Goal: Communication & Community: Answer question/provide support

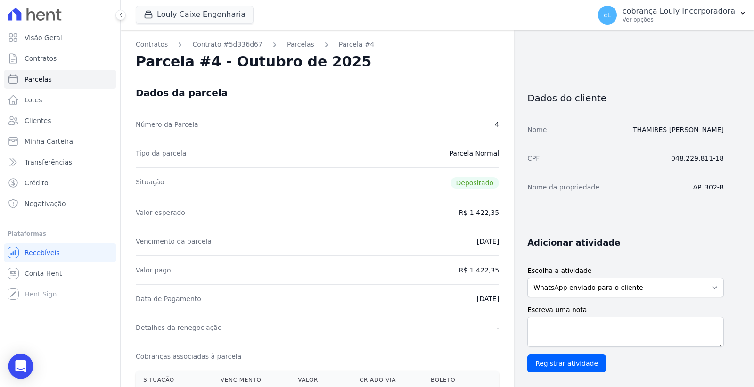
click at [21, 364] on icon "Open Intercom Messenger" at bounding box center [20, 366] width 11 height 12
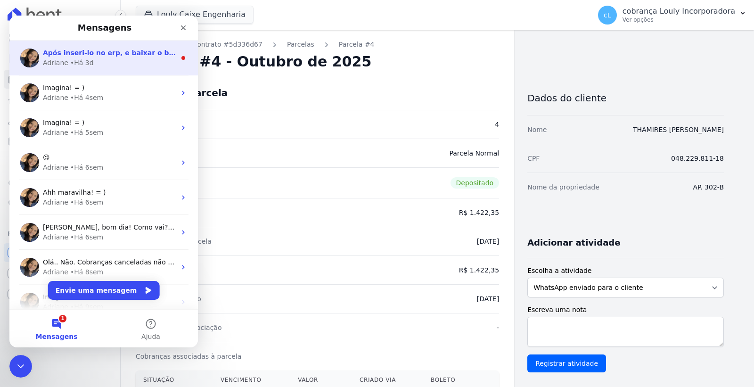
click at [101, 64] on div "Adriane • Há 3d" at bounding box center [109, 63] width 133 height 10
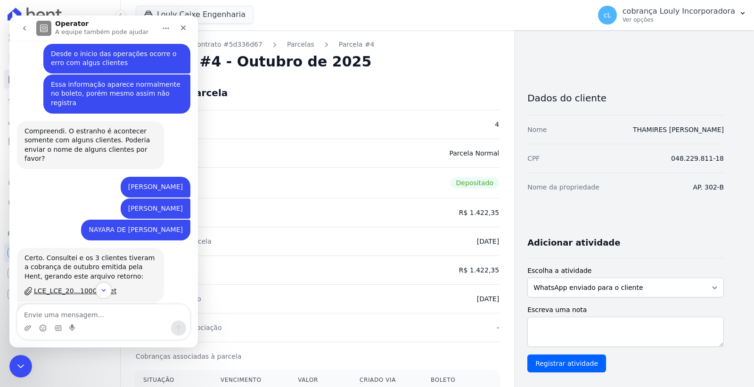
scroll to position [491, 0]
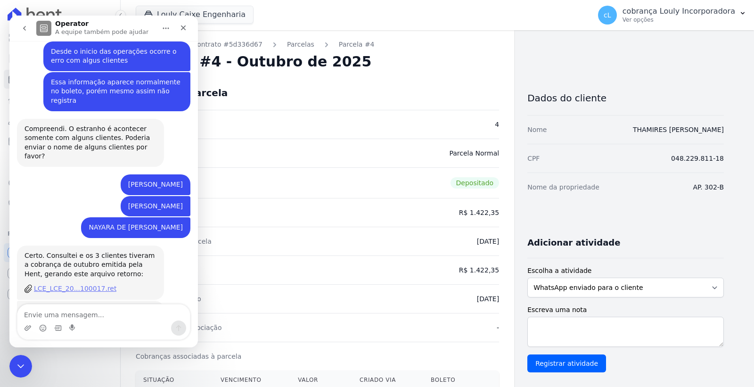
click at [69, 284] on div "LCE_LCE_20...100017.ret" at bounding box center [75, 289] width 82 height 10
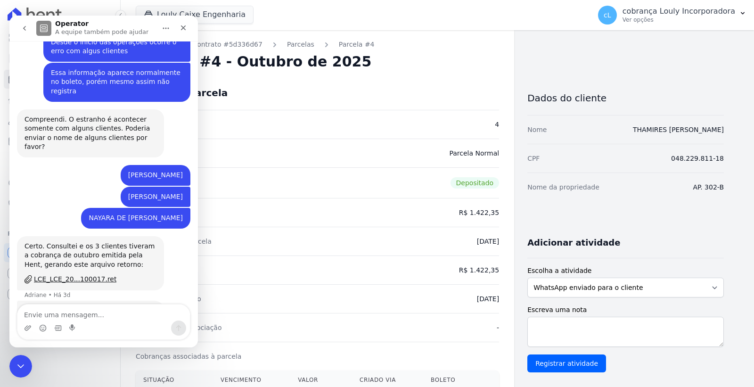
drag, startPoint x: 154, startPoint y: 121, endPoint x: 134, endPoint y: 116, distance: 21.2
click at [175, 165] on div "EDNEI BATISTA DA SILVA cobrança • Há 3d" at bounding box center [156, 175] width 70 height 21
copy div "EDNEI BATISTA DA SILV"
click at [139, 170] on div "[PERSON_NAME]" at bounding box center [155, 174] width 55 height 9
click at [128, 170] on div "[PERSON_NAME]" at bounding box center [155, 174] width 55 height 9
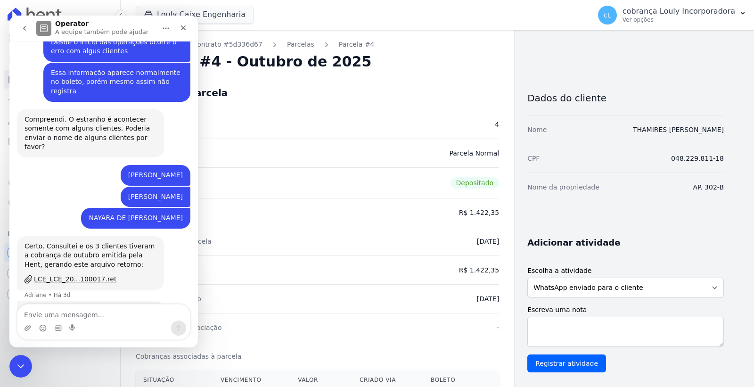
drag, startPoint x: 158, startPoint y: 118, endPoint x: 177, endPoint y: 117, distance: 19.3
click at [177, 170] on div "[PERSON_NAME]" at bounding box center [155, 174] width 55 height 9
copy div "[PERSON_NAME]"
drag, startPoint x: 99, startPoint y: 140, endPoint x: 181, endPoint y: 139, distance: 81.5
click at [181, 186] on div "FERNANDA ALVES RIBEIRO cobrança • Há 3d" at bounding box center [156, 196] width 70 height 21
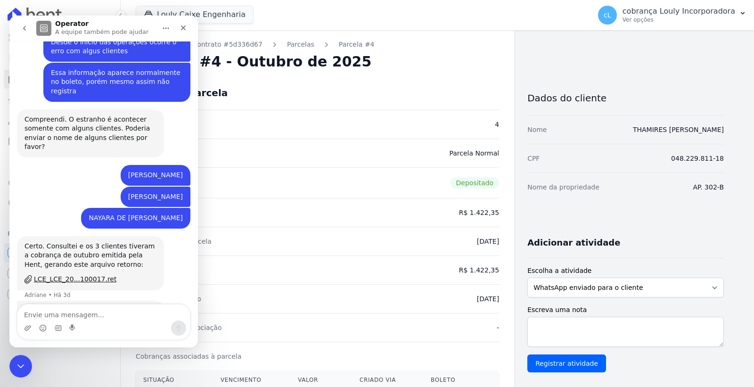
copy div "[PERSON_NAME]"
drag, startPoint x: 93, startPoint y: 159, endPoint x: 180, endPoint y: 162, distance: 87.7
click at [180, 208] on div "NAYARA DE PAULA GOMES cobrança • Há 3d" at bounding box center [135, 218] width 109 height 21
copy div "NAYARA DE [PERSON_NAME]"
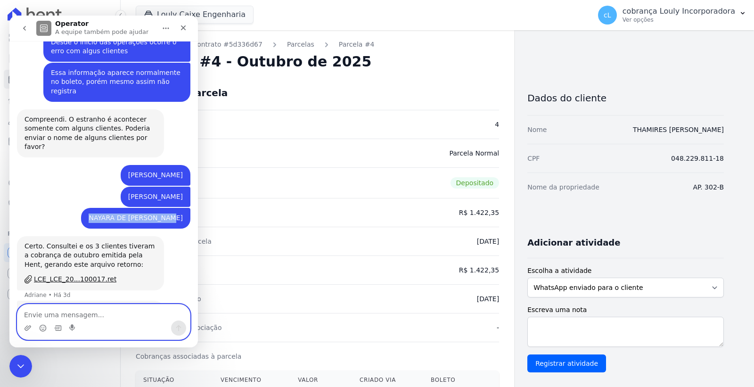
click at [111, 316] on textarea "Envie uma mensagem..." at bounding box center [103, 312] width 172 height 16
click at [81, 310] on textarea "Envie uma mensagem..." at bounding box center [103, 312] width 172 height 16
type textarea "Boa tarde."
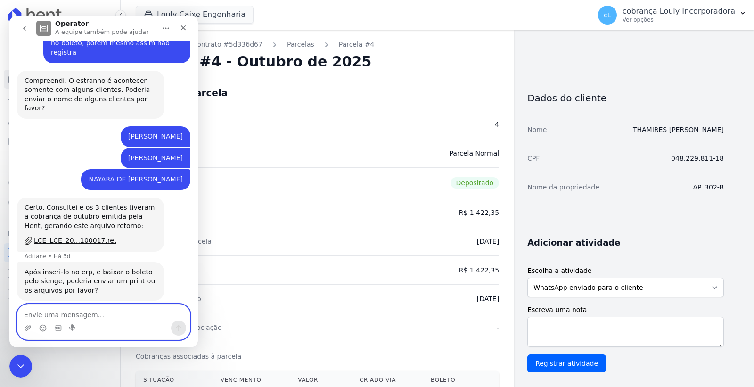
scroll to position [553, 0]
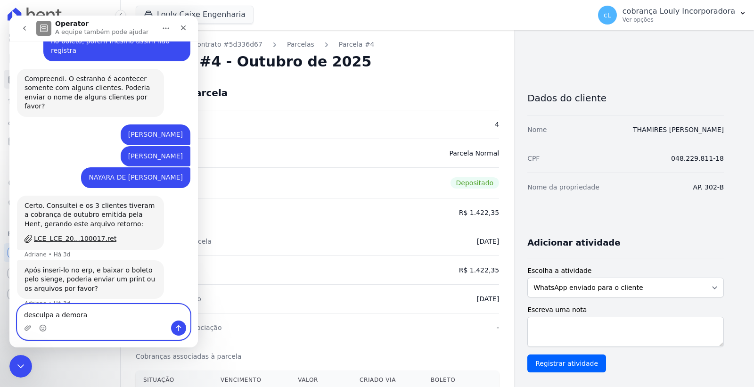
type textarea "desculpa a demora."
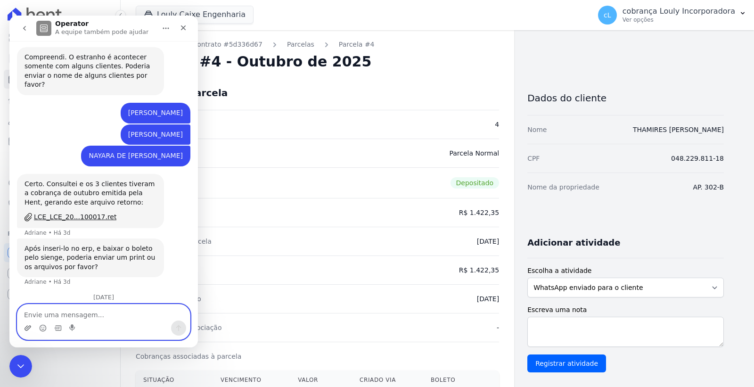
click at [27, 324] on icon "Upload do anexo" at bounding box center [28, 328] width 8 height 8
click at [26, 329] on icon "Upload do anexo" at bounding box center [28, 328] width 8 height 8
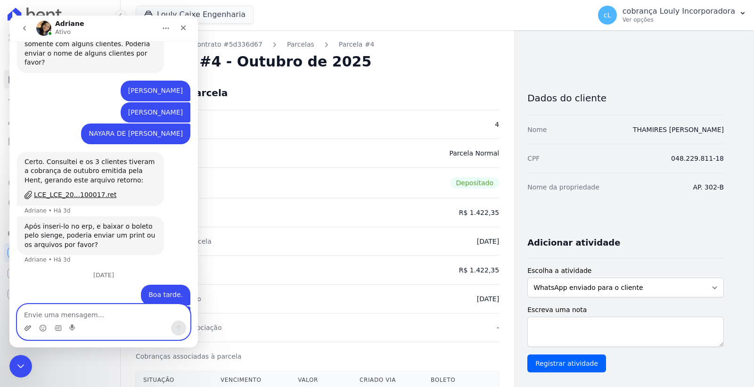
click at [29, 328] on icon "Upload do anexo" at bounding box center [28, 328] width 8 height 8
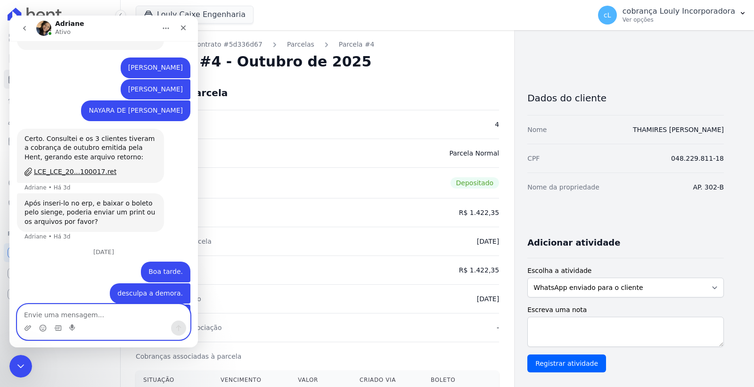
scroll to position [620, 0]
click at [24, 325] on icon "Upload do anexo" at bounding box center [28, 328] width 8 height 8
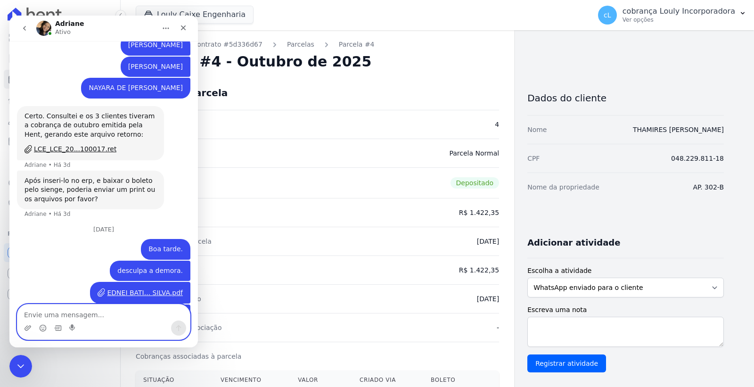
scroll to position [642, 0]
click at [184, 29] on icon "Fechar" at bounding box center [183, 27] width 5 height 5
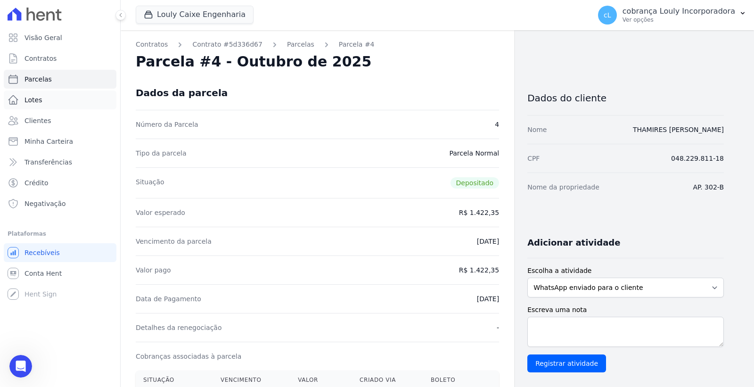
scroll to position [633, 0]
click at [37, 79] on span "Parcelas" at bounding box center [37, 78] width 27 height 9
select select
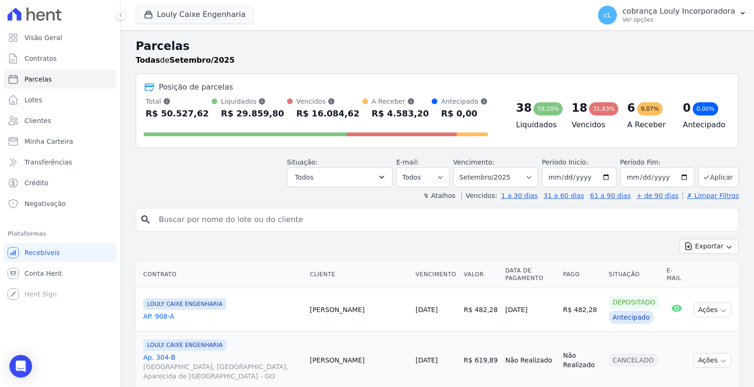
click at [217, 219] on input "search" at bounding box center [443, 219] width 581 height 19
paste input "[PERSON_NAME]"
type input "[PERSON_NAME]"
select select
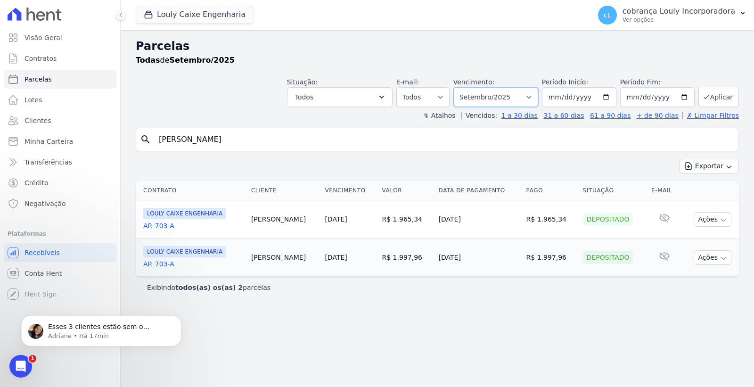
click at [494, 99] on select "Filtrar por período ──────── Todos os meses Setembro/2024 Outubro/2024 Novembro…" at bounding box center [495, 97] width 85 height 20
select select "06/2025"
click at [467, 87] on select "Filtrar por período ──────── Todos os meses Setembro/2024 Outubro/2024 Novembro…" at bounding box center [495, 97] width 85 height 20
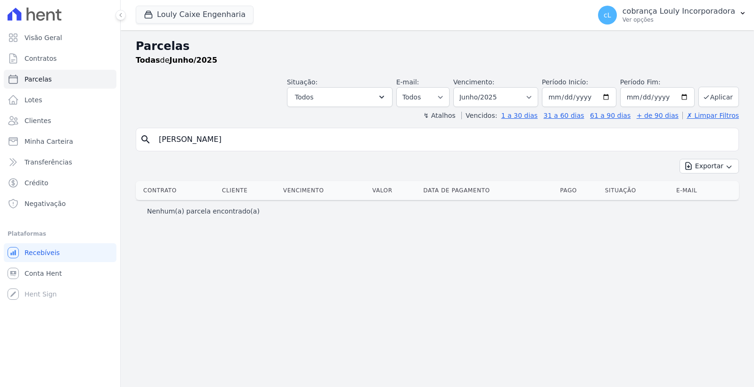
select select
click at [382, 145] on input "[PERSON_NAME]" at bounding box center [443, 139] width 581 height 19
drag, startPoint x: 279, startPoint y: 139, endPoint x: 99, endPoint y: 135, distance: 179.5
click at [99, 135] on div "Visão Geral Contratos [GEOGRAPHIC_DATA] Lotes Clientes Minha Carteira Transferê…" at bounding box center [377, 193] width 754 height 387
paste input "[PERSON_NAME]"
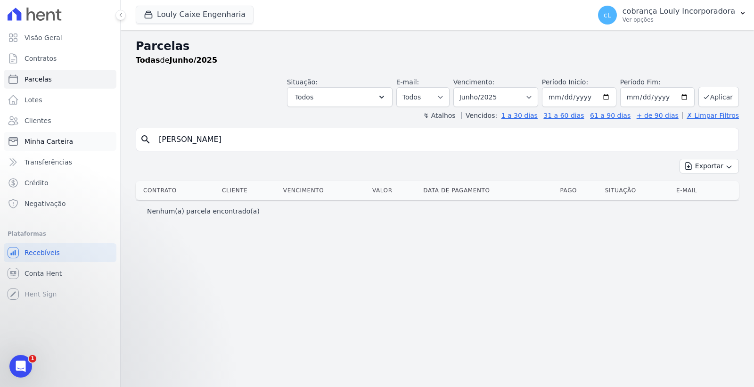
type input "[PERSON_NAME]"
select select
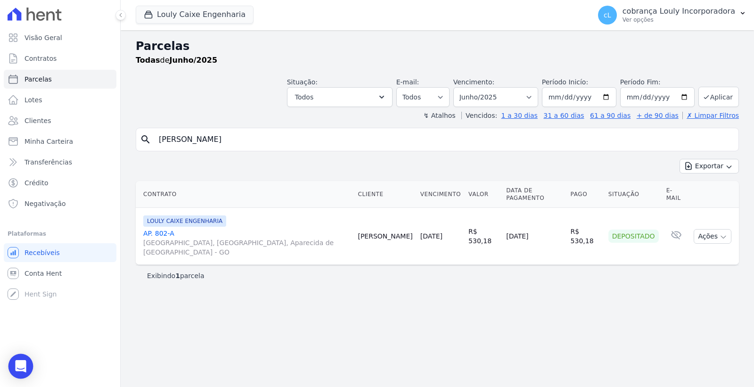
click at [20, 367] on icon "Open Intercom Messenger" at bounding box center [20, 366] width 11 height 12
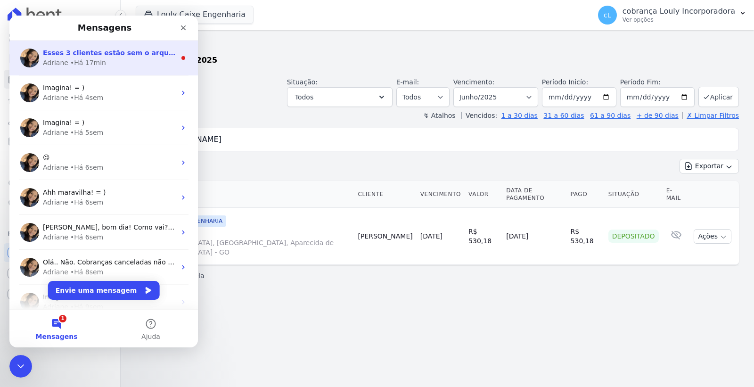
click at [111, 58] on div "Adriane • Há 17min" at bounding box center [109, 63] width 133 height 10
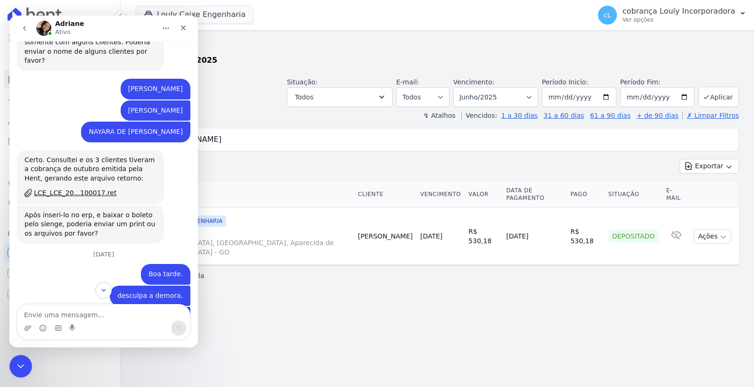
scroll to position [671, 0]
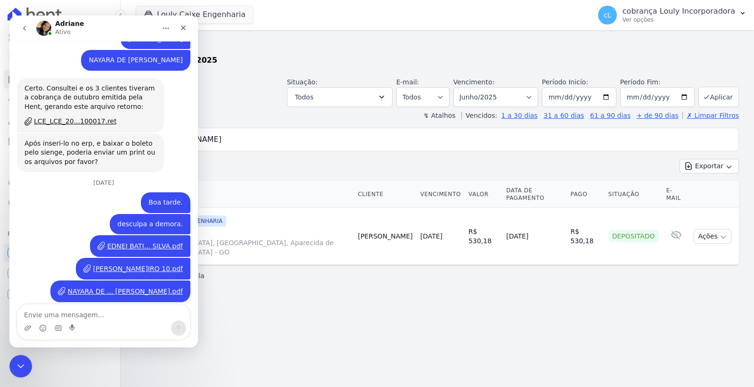
click at [96, 314] on textarea "Envie uma mensagem..." at bounding box center [103, 312] width 172 height 16
click at [97, 316] on textarea "Envie uma mensagem..." at bounding box center [103, 312] width 172 height 16
type textarea "Sim."
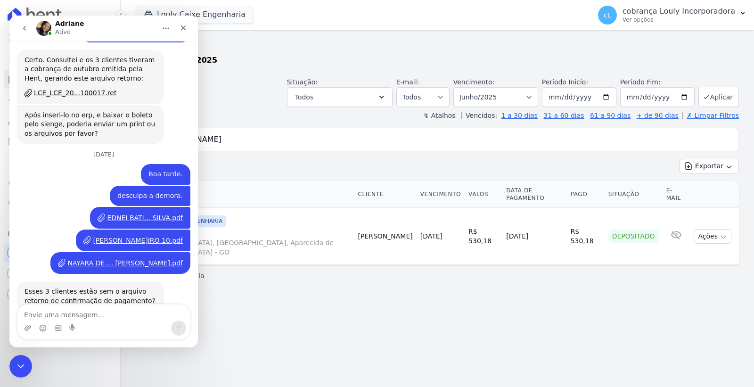
scroll to position [698, 0]
click at [383, 307] on div "Parcelas Todas de Junho/2025 Situação: Agendado Em Aberto Pago Processando Canc…" at bounding box center [437, 208] width 633 height 357
click at [181, 28] on icon "Fechar" at bounding box center [183, 28] width 8 height 8
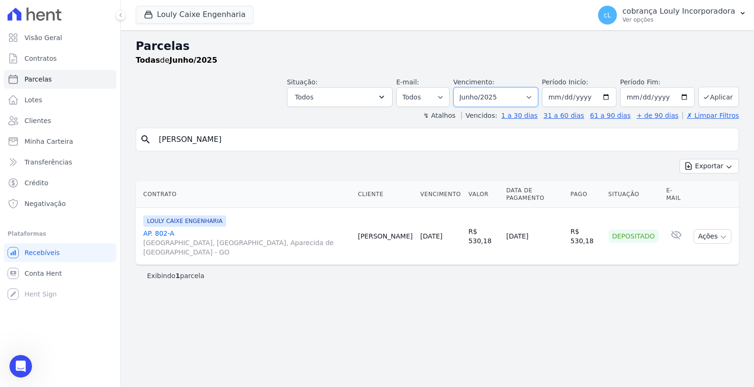
click at [529, 94] on select "Filtrar por período ──────── Todos os meses Setembro/2024 Outubro/2024 Novembro…" at bounding box center [495, 97] width 85 height 20
select select "05/2025"
click at [467, 87] on select "Filtrar por período ──────── Todos os meses Setembro/2024 Outubro/2024 Novembro…" at bounding box center [495, 97] width 85 height 20
select select
click at [273, 138] on input "RONAN DE SOUZA LEAL" at bounding box center [443, 139] width 581 height 19
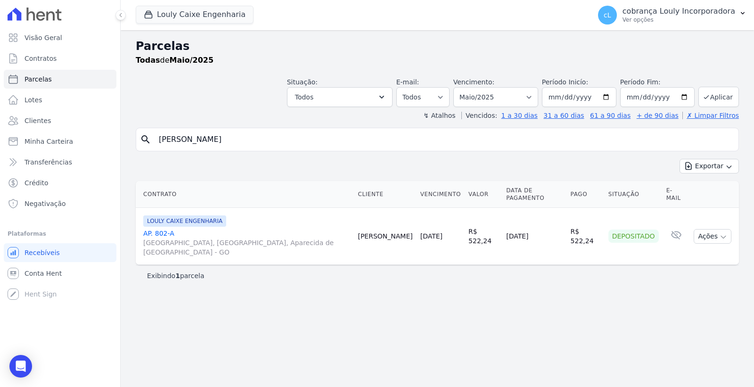
click at [162, 228] on link "AP. 802-A RUA AUGUSTA, PARQUE DAS NAÇÕES, Aparecida de Goiânia - GO" at bounding box center [246, 242] width 207 height 28
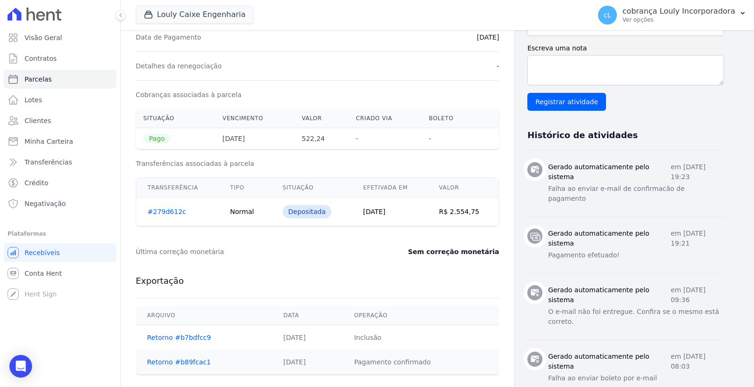
scroll to position [157, 0]
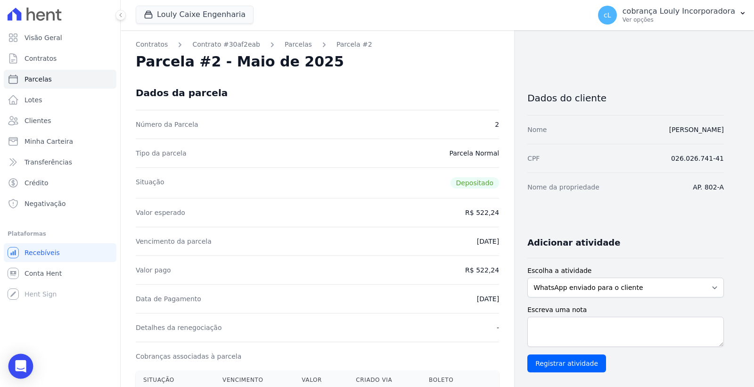
click at [18, 367] on icon "Open Intercom Messenger" at bounding box center [20, 366] width 11 height 12
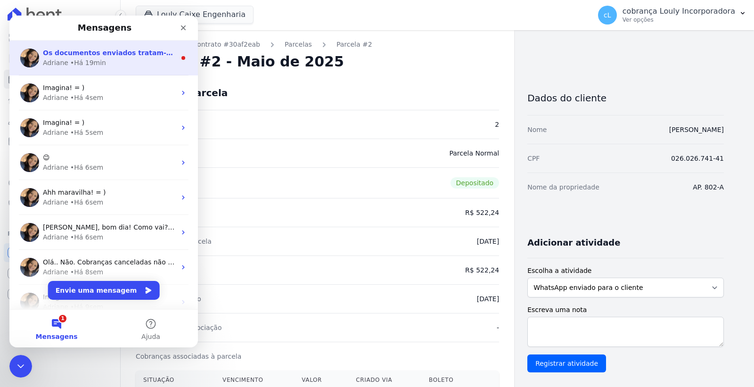
click at [110, 66] on div "Adriane • Há 19min" at bounding box center [109, 63] width 133 height 10
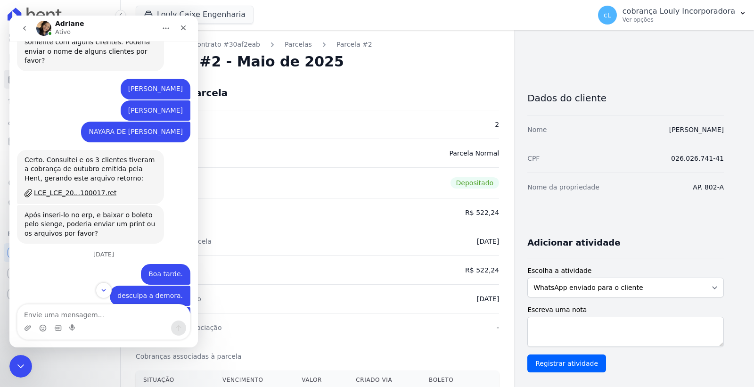
scroll to position [754, 0]
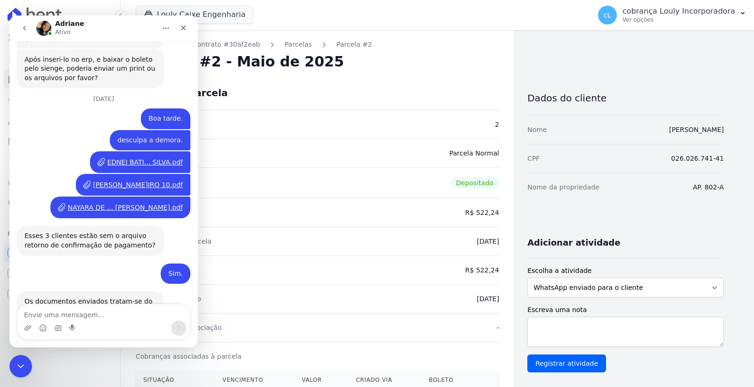
click at [77, 319] on textarea "Envie uma mensagem..." at bounding box center [103, 312] width 172 height 16
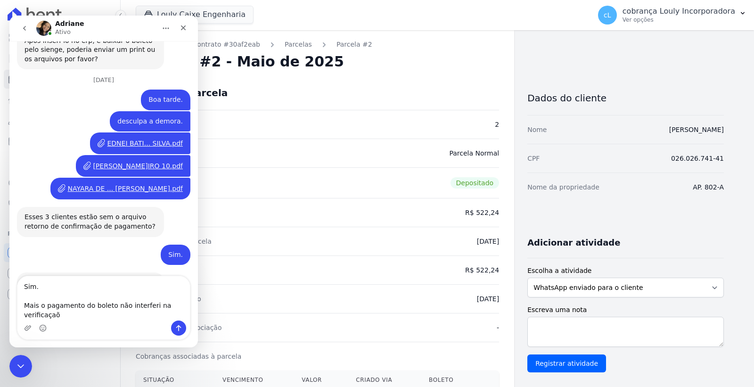
scroll to position [783, 0]
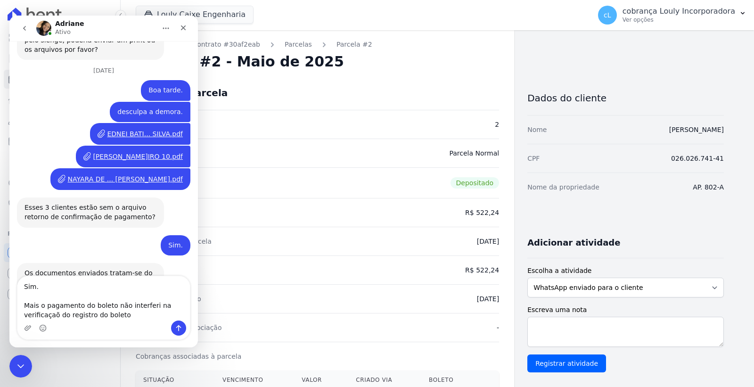
type textarea "Sim. Mais o pagamento do boleto não interferi na verificaçaõ do registro do bol…"
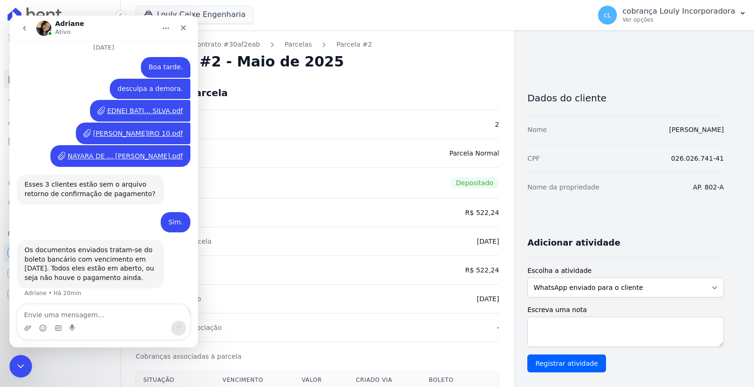
scroll to position [805, 0]
click at [186, 25] on icon "Fechar" at bounding box center [183, 28] width 8 height 8
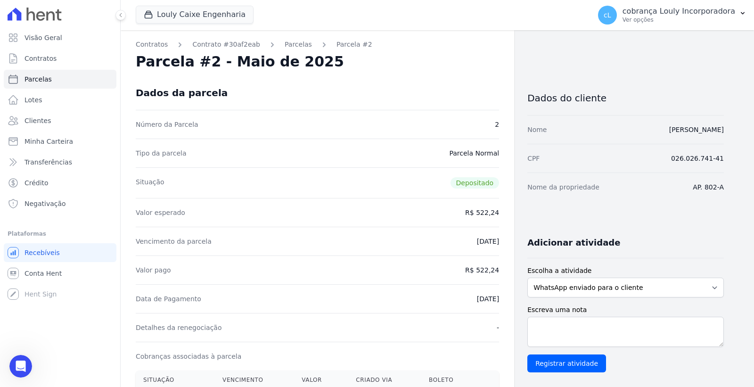
scroll to position [806, 0]
click at [57, 120] on link "Clientes" at bounding box center [60, 120] width 113 height 19
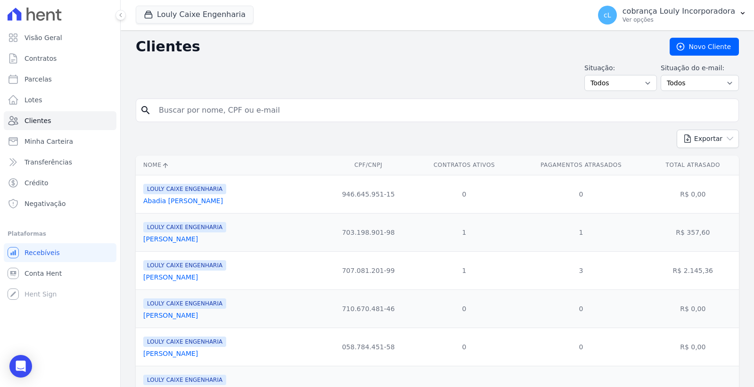
click at [263, 100] on div "search" at bounding box center [437, 110] width 603 height 24
click at [54, 99] on link "Lotes" at bounding box center [60, 99] width 113 height 19
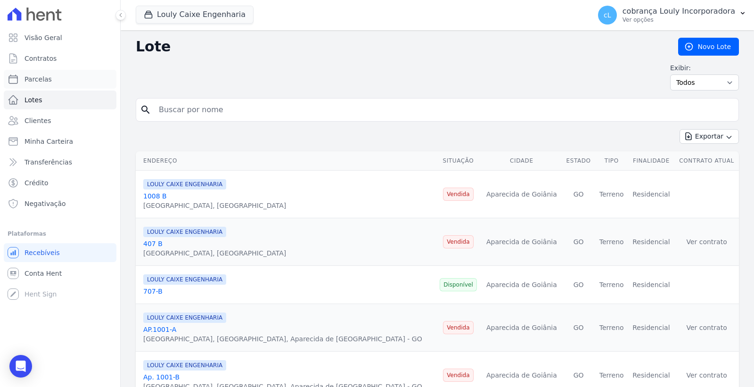
click at [64, 78] on link "Parcelas" at bounding box center [60, 79] width 113 height 19
select select
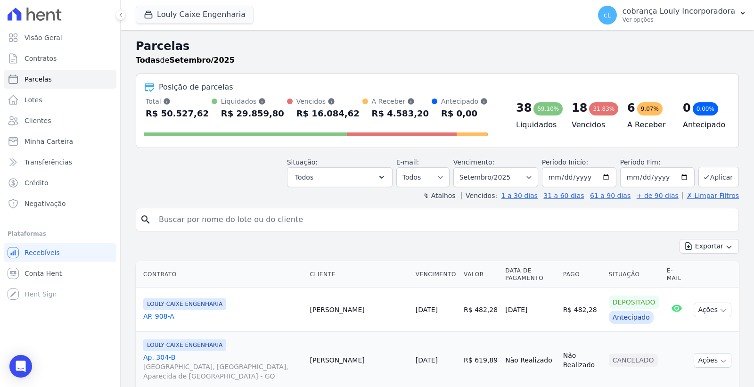
click at [240, 110] on div "R$ 29.859,80" at bounding box center [252, 113] width 63 height 15
click at [182, 221] on input "search" at bounding box center [443, 219] width 581 height 19
paste input "[PERSON_NAME]"
type input "[PERSON_NAME]"
select select
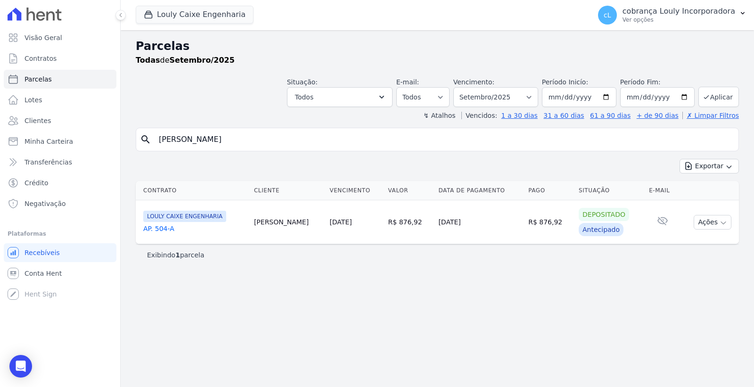
click at [158, 227] on link "AP. 504-A" at bounding box center [194, 228] width 103 height 9
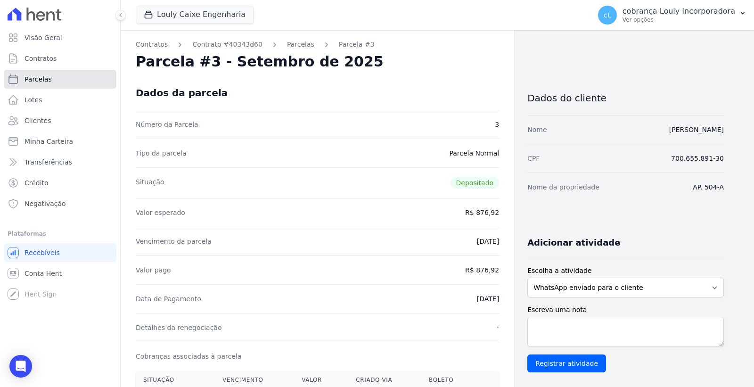
click at [45, 81] on span "Parcelas" at bounding box center [37, 78] width 27 height 9
select select
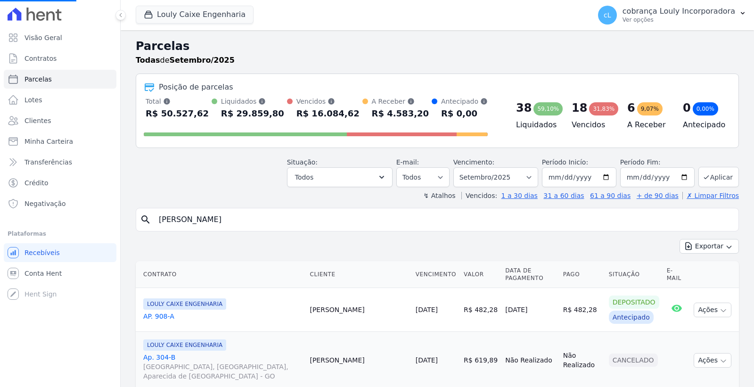
select select
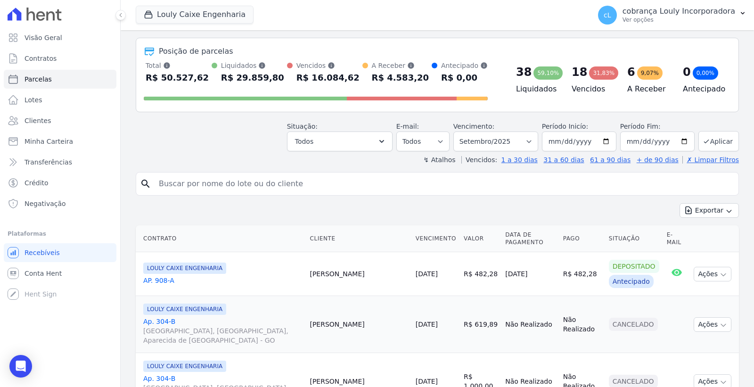
scroll to position [105, 0]
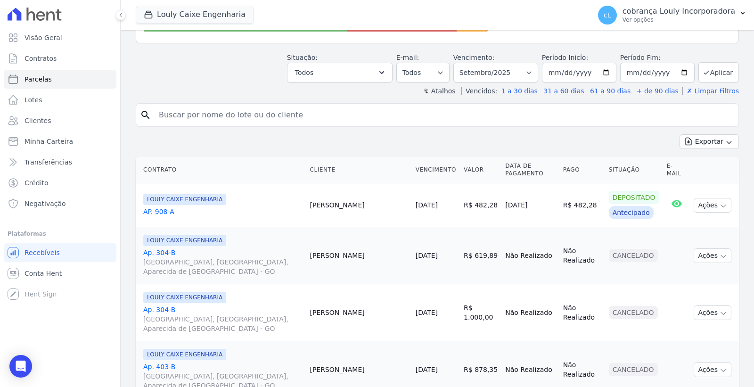
click at [270, 111] on input "search" at bounding box center [443, 114] width 581 height 19
paste input "[PERSON_NAME]"
type input "[PERSON_NAME]"
select select
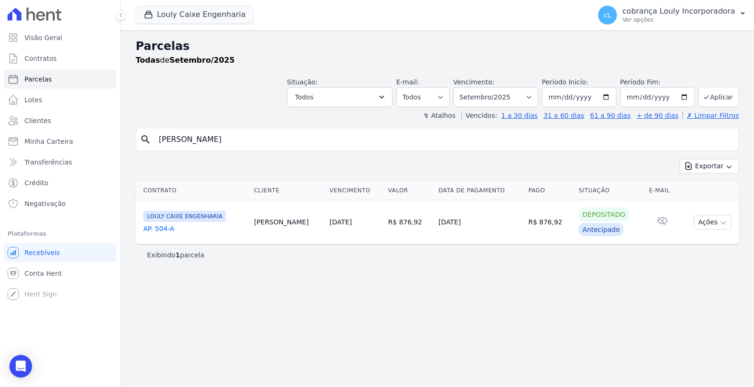
click at [162, 229] on link "AP. 504-A" at bounding box center [194, 228] width 103 height 9
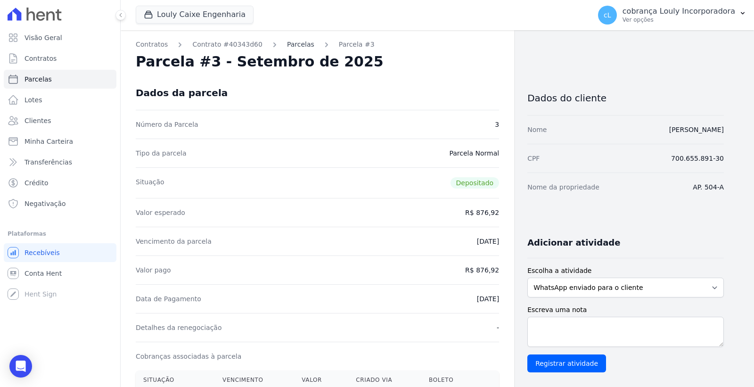
click at [287, 40] on link "Parcelas" at bounding box center [300, 45] width 27 height 10
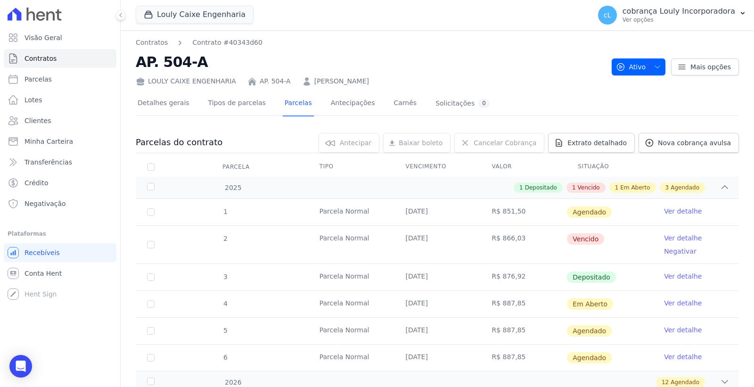
click at [670, 275] on link "Ver detalhe" at bounding box center [683, 275] width 38 height 9
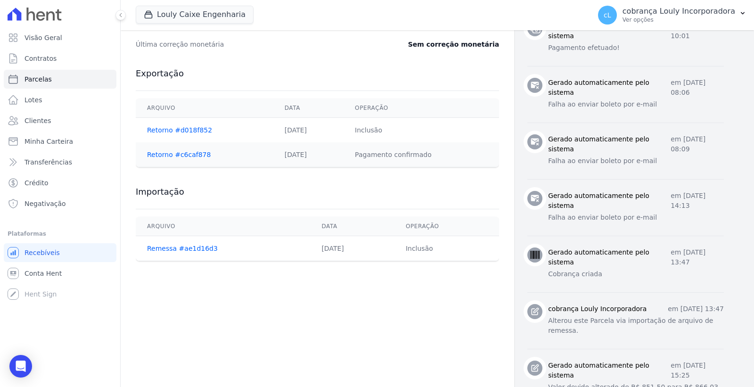
scroll to position [471, 0]
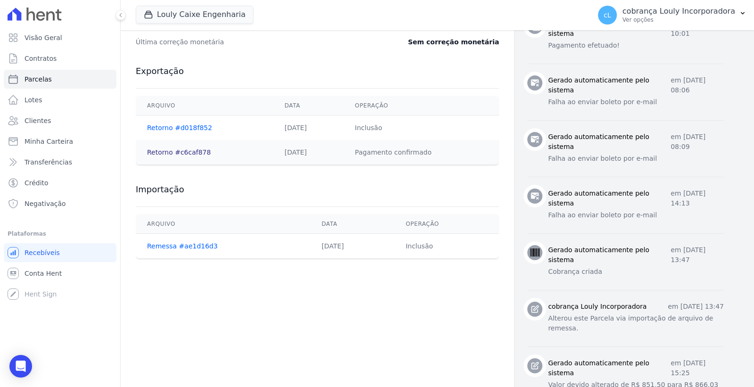
click at [164, 152] on link "Retorno #c6caf878" at bounding box center [179, 152] width 64 height 8
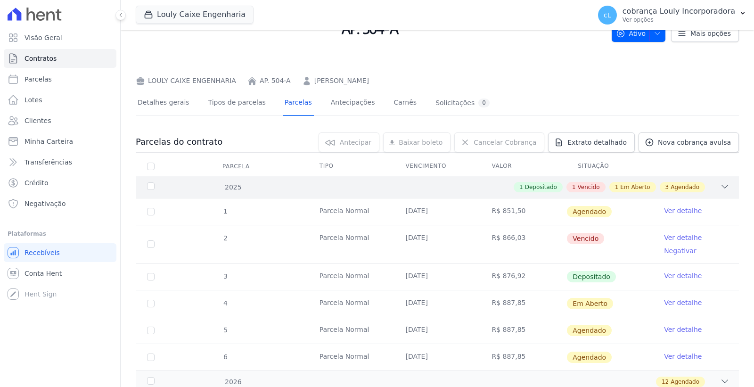
scroll to position [157, 0]
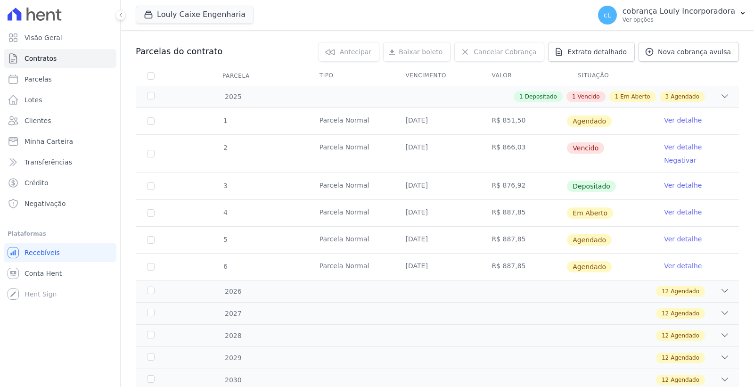
click at [664, 212] on link "Ver detalhe" at bounding box center [683, 211] width 38 height 9
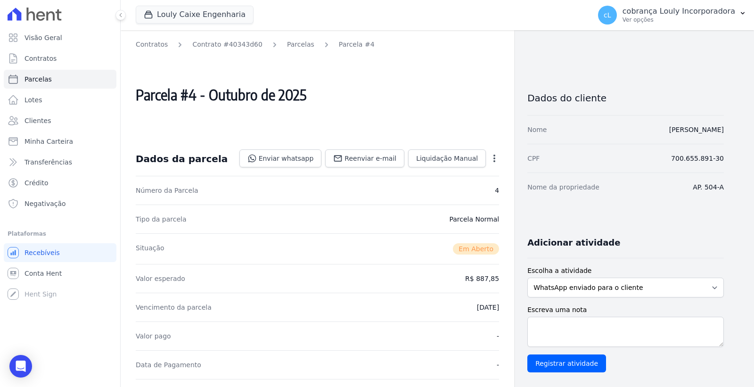
scroll to position [314, 0]
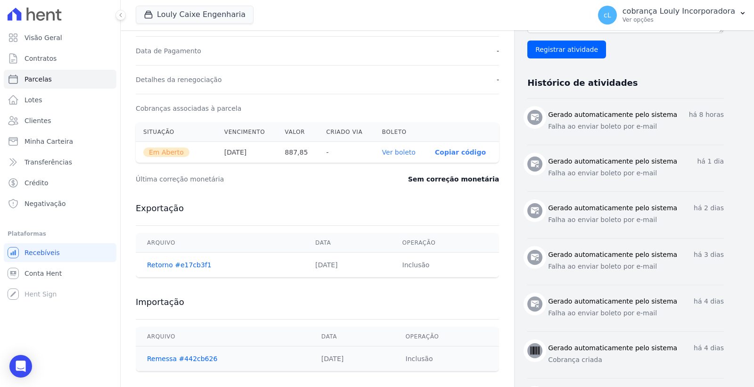
click at [408, 154] on link "Ver boleto" at bounding box center [398, 152] width 33 height 8
click at [24, 366] on icon "Open Intercom Messenger" at bounding box center [20, 366] width 11 height 12
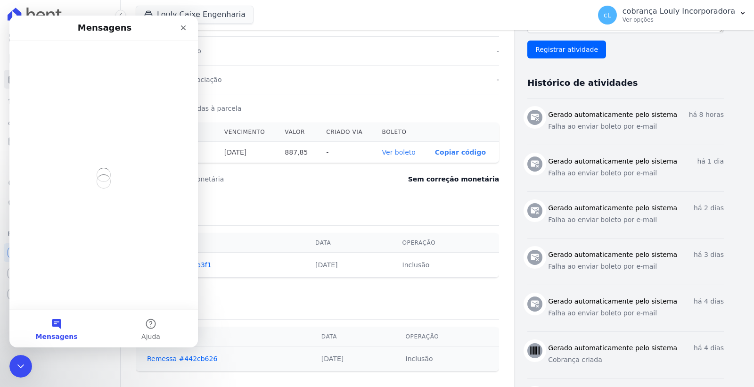
scroll to position [0, 0]
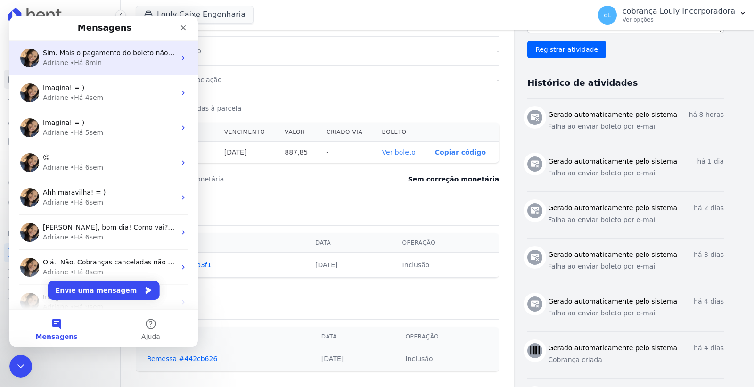
click at [106, 51] on span "Sim. Mais o pagamento do boleto não interferi na verificaçaõ do registro do bol…" at bounding box center [180, 53] width 275 height 8
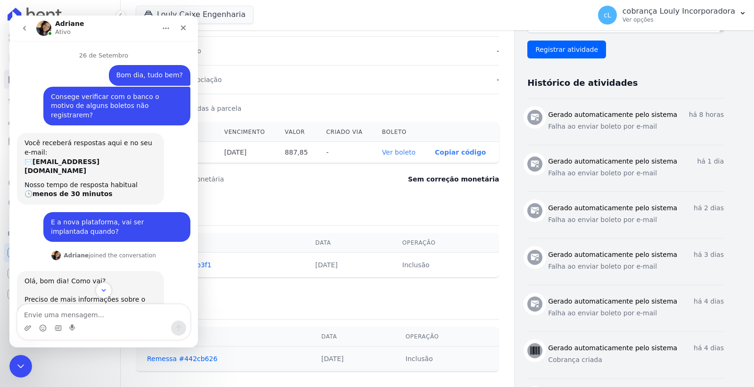
click at [109, 313] on textarea "Envie uma mensagem..." at bounding box center [103, 312] width 172 height 16
type textarea "o"
type textarea "O motivo desse contato foi a verificação junto ao banco do motivo pelo qual alg…"
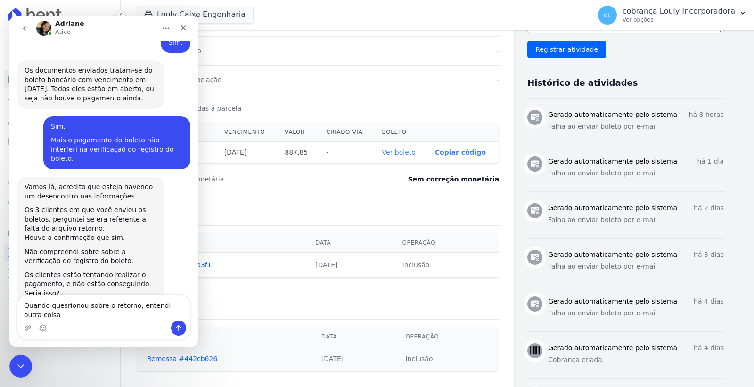
scroll to position [996, 0]
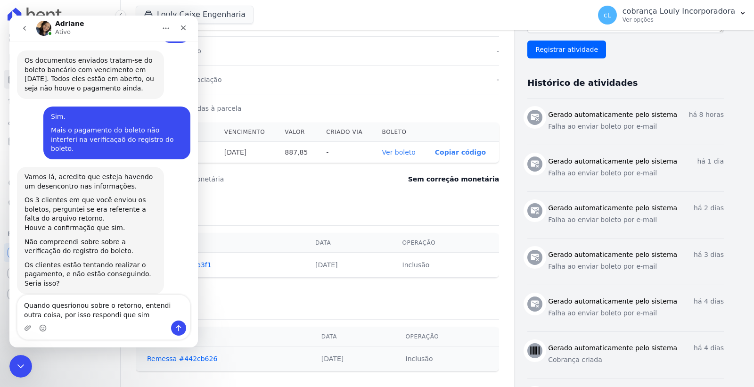
type textarea "Quando quesrionou sobre o retorno, entendi outra coisa, por isso respondi que s…"
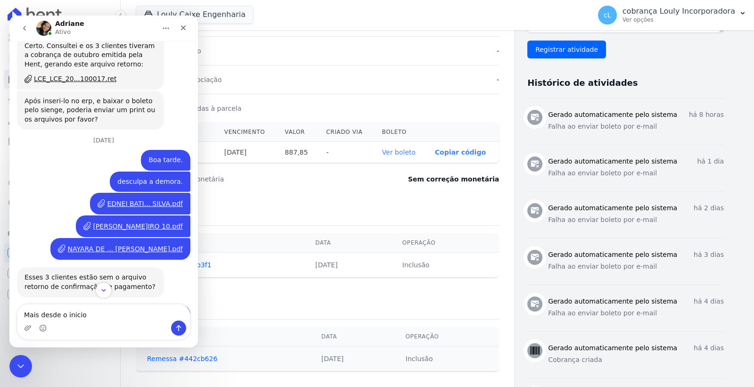
scroll to position [837, 0]
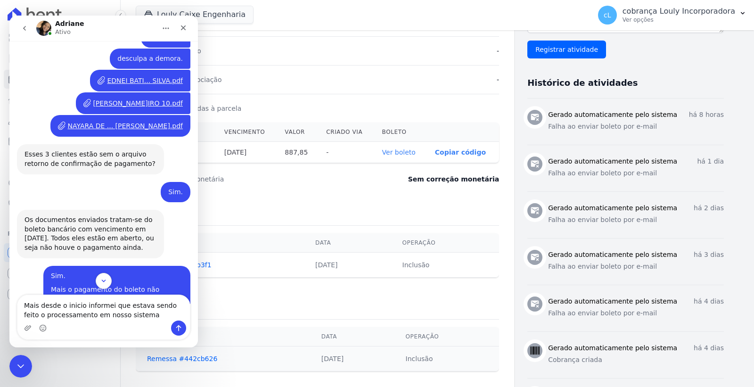
drag, startPoint x: 104, startPoint y: 306, endPoint x: 22, endPoint y: 296, distance: 83.0
click at [22, 296] on textarea "Mais desde o inicio informei que estava sendo feito o processamento em nosso si…" at bounding box center [103, 307] width 172 height 25
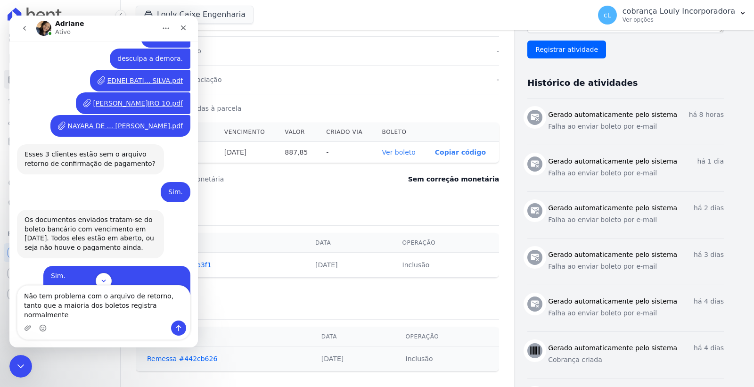
type textarea "Não tem problema com o arquivo de retorno, tanto que a maioria dos boletos regi…"
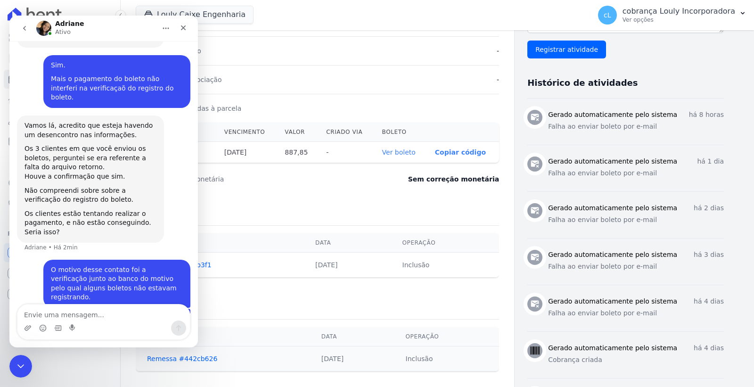
scroll to position [1057, 0]
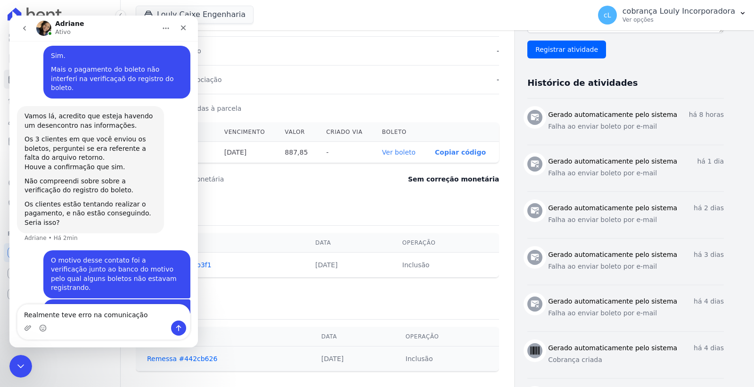
type textarea "Realmente teve erro na comunicação."
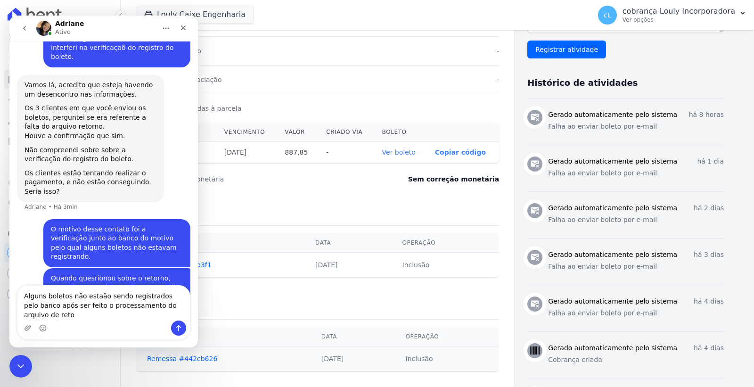
scroll to position [1098, 0]
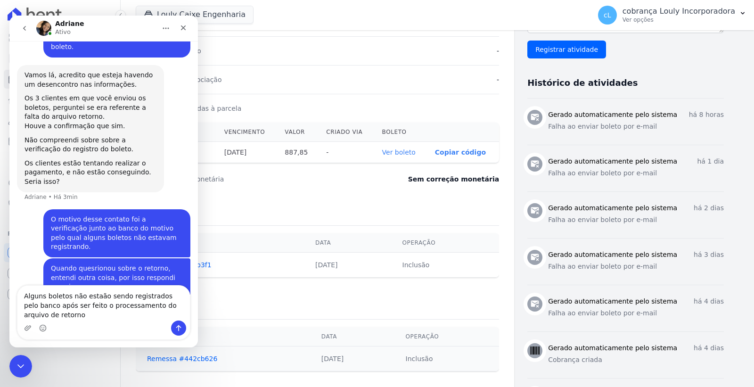
type textarea "Alguns boletos não estaão sendo registrados pelo banco após ser feito o process…"
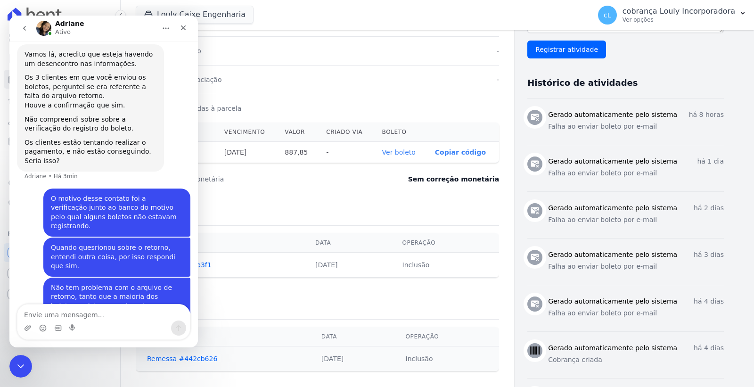
scroll to position [1118, 0]
click at [184, 26] on icon "Fechar" at bounding box center [183, 28] width 8 height 8
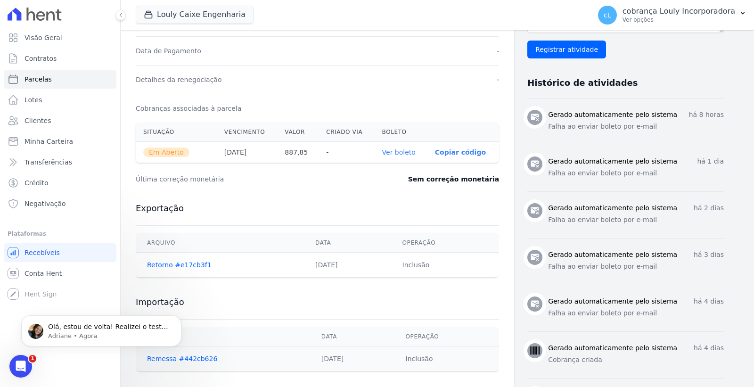
scroll to position [1262, 0]
